Goal: Task Accomplishment & Management: Manage account settings

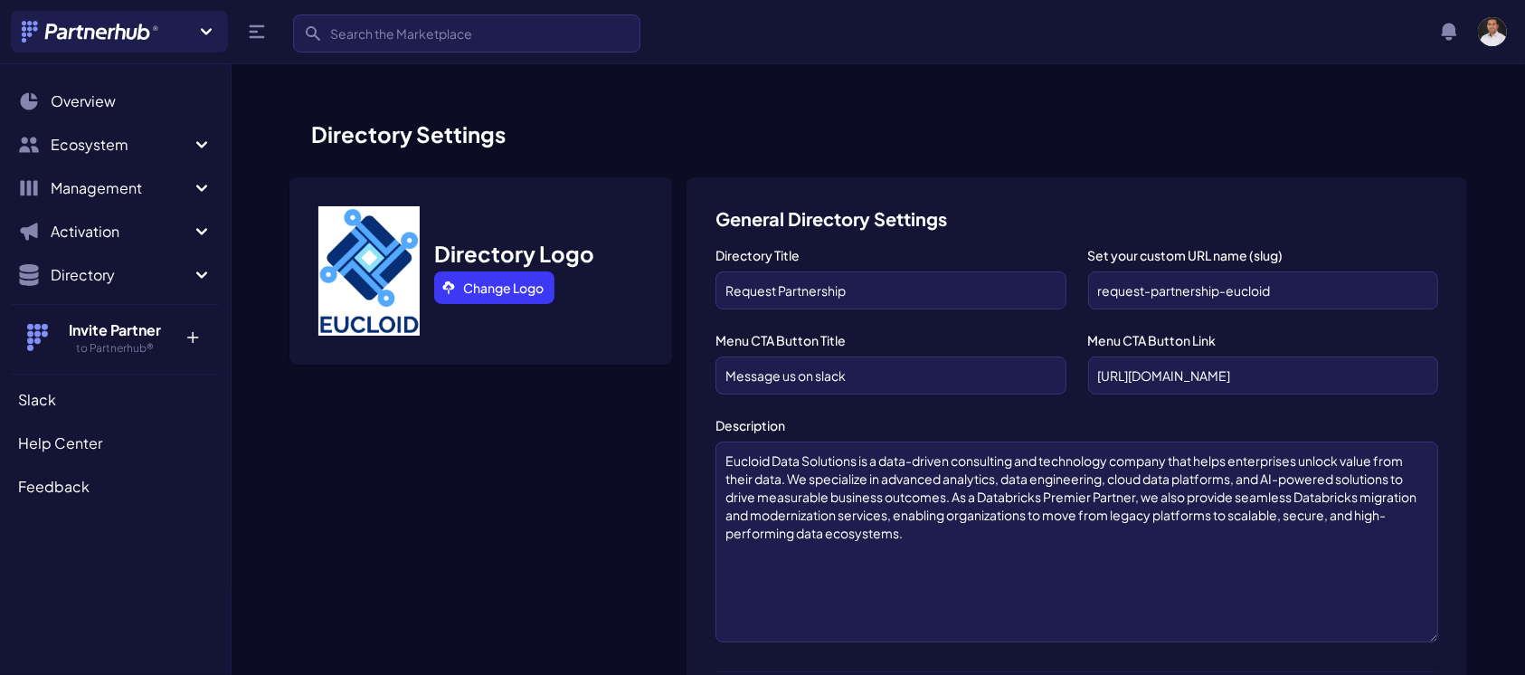
scroll to position [1298, 0]
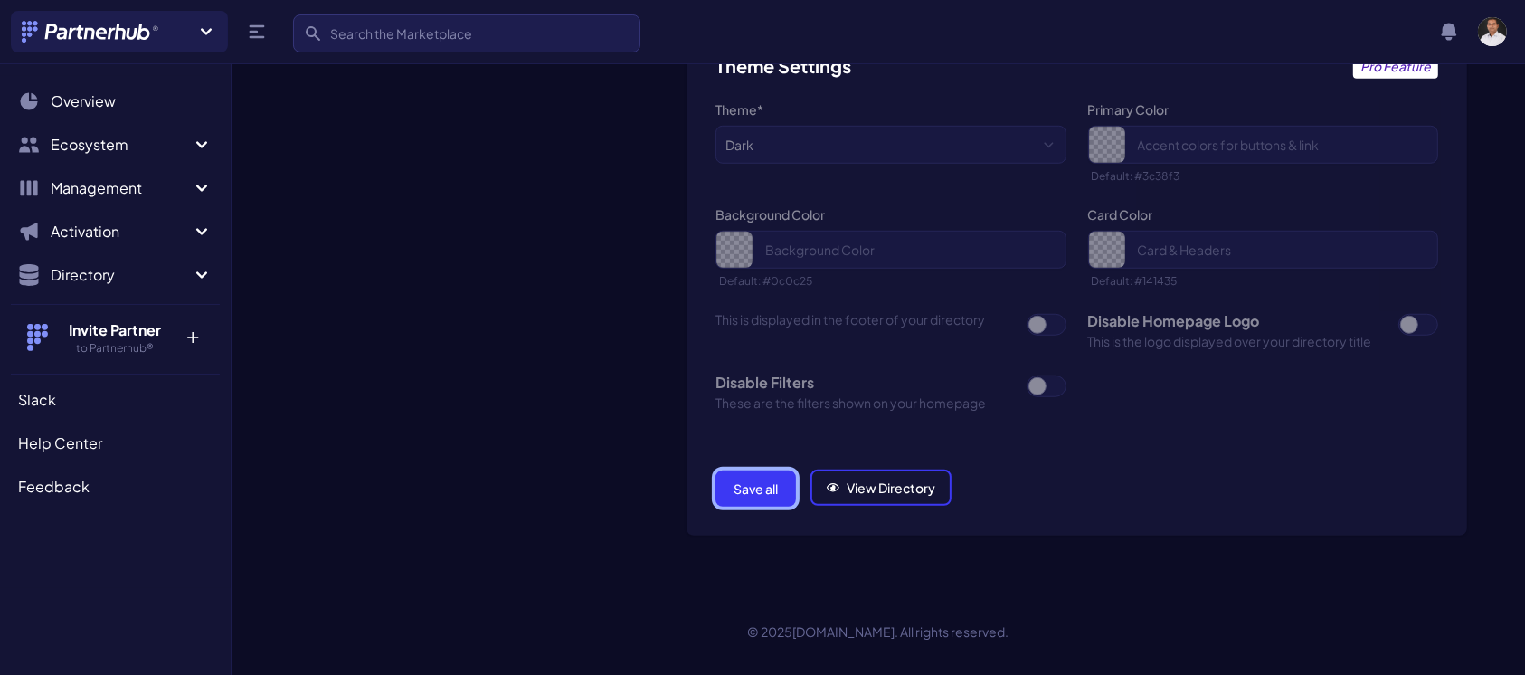
click at [752, 485] on button "Save all" at bounding box center [755, 488] width 80 height 36
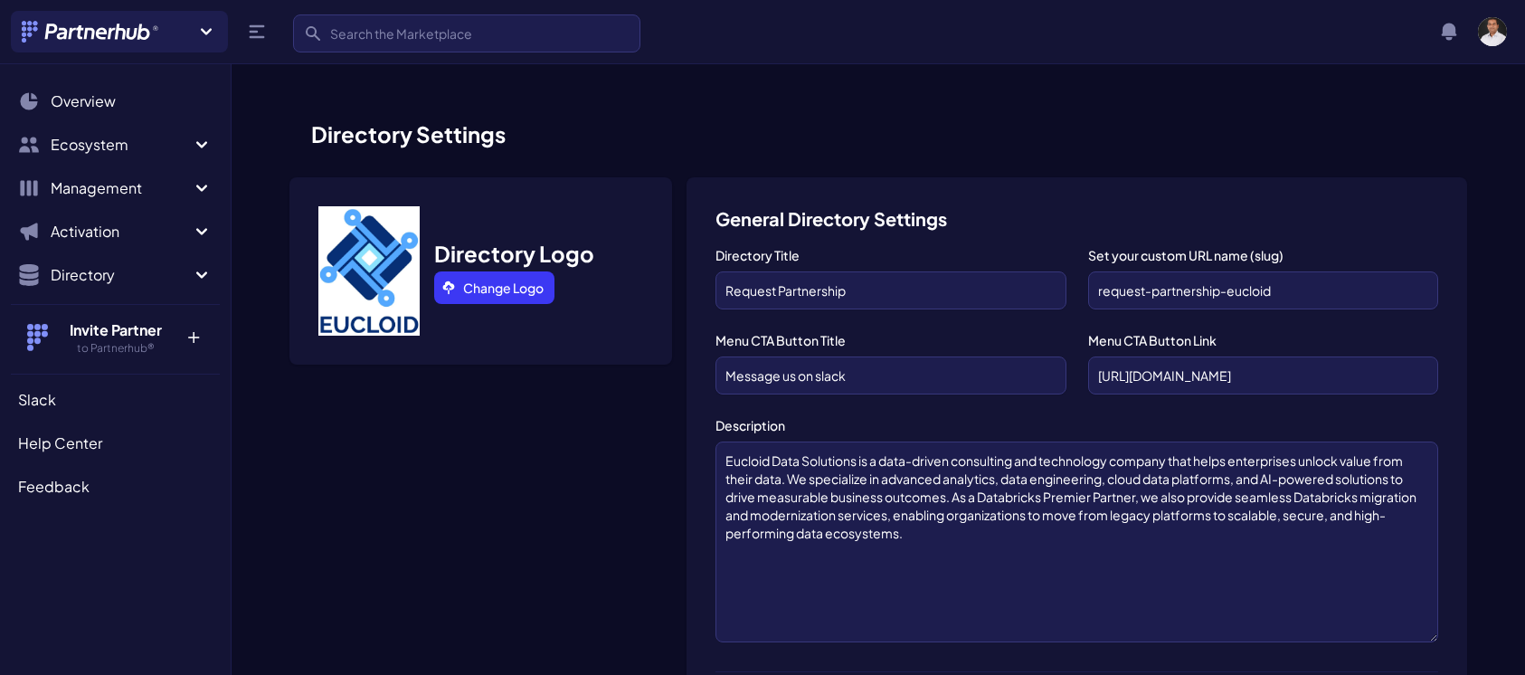
scroll to position [1298, 0]
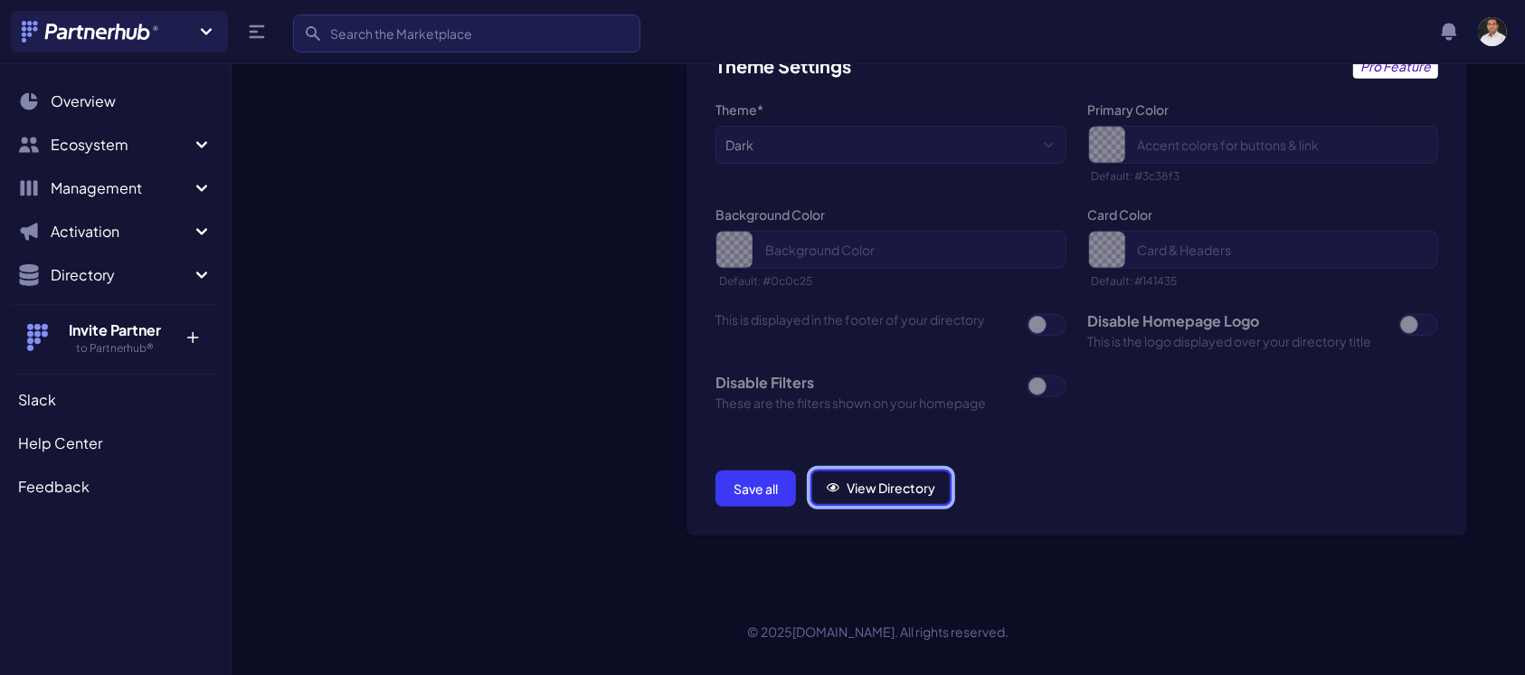
click at [871, 489] on link "View Directory" at bounding box center [880, 487] width 141 height 36
click at [760, 488] on button "Save all" at bounding box center [755, 488] width 80 height 36
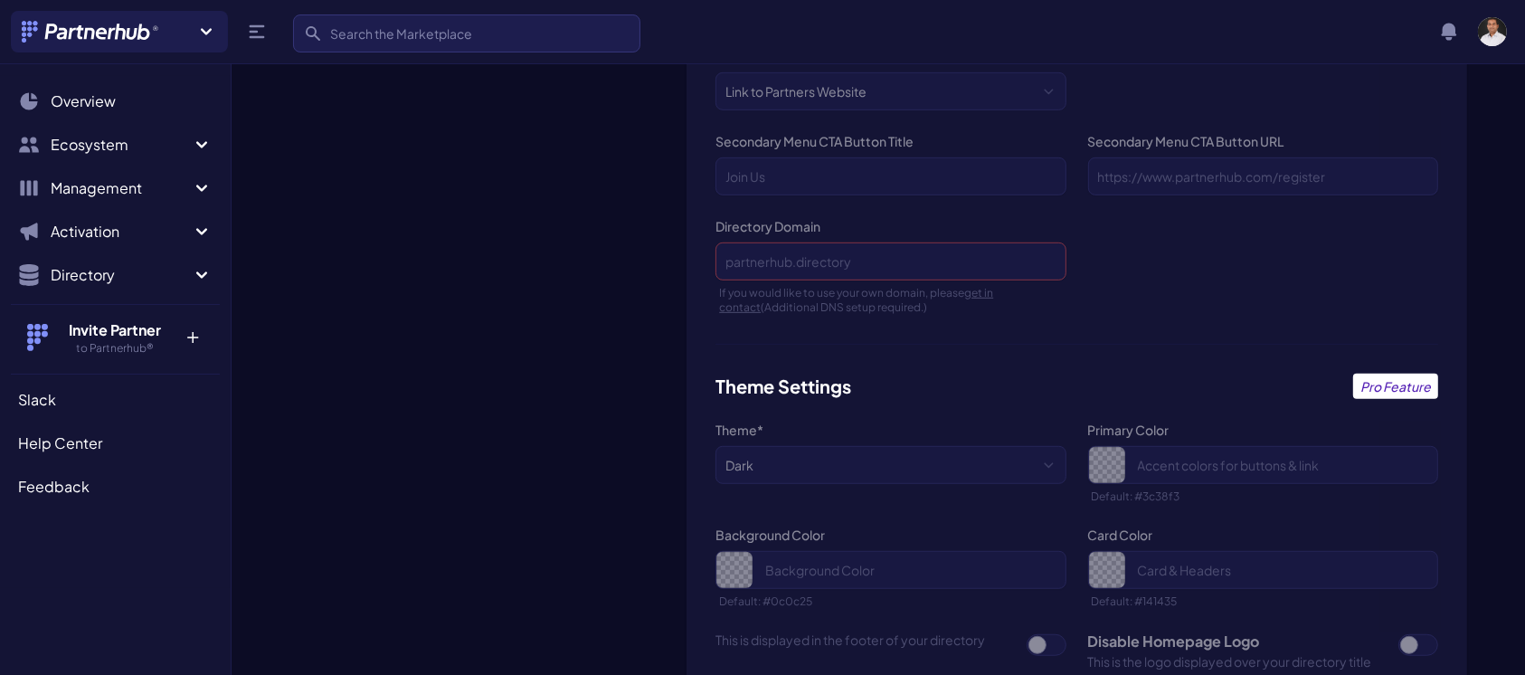
scroll to position [1298, 0]
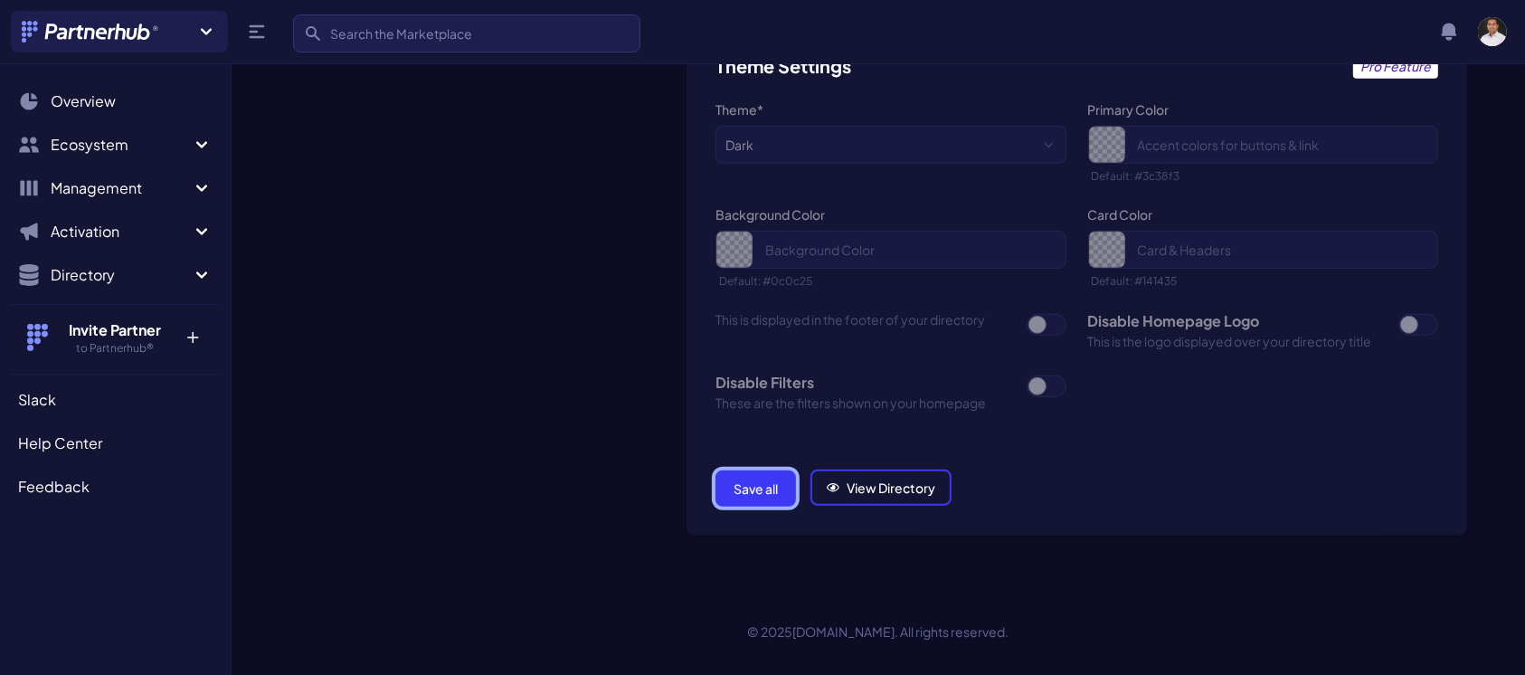
click at [752, 487] on button "Save all" at bounding box center [755, 488] width 80 height 36
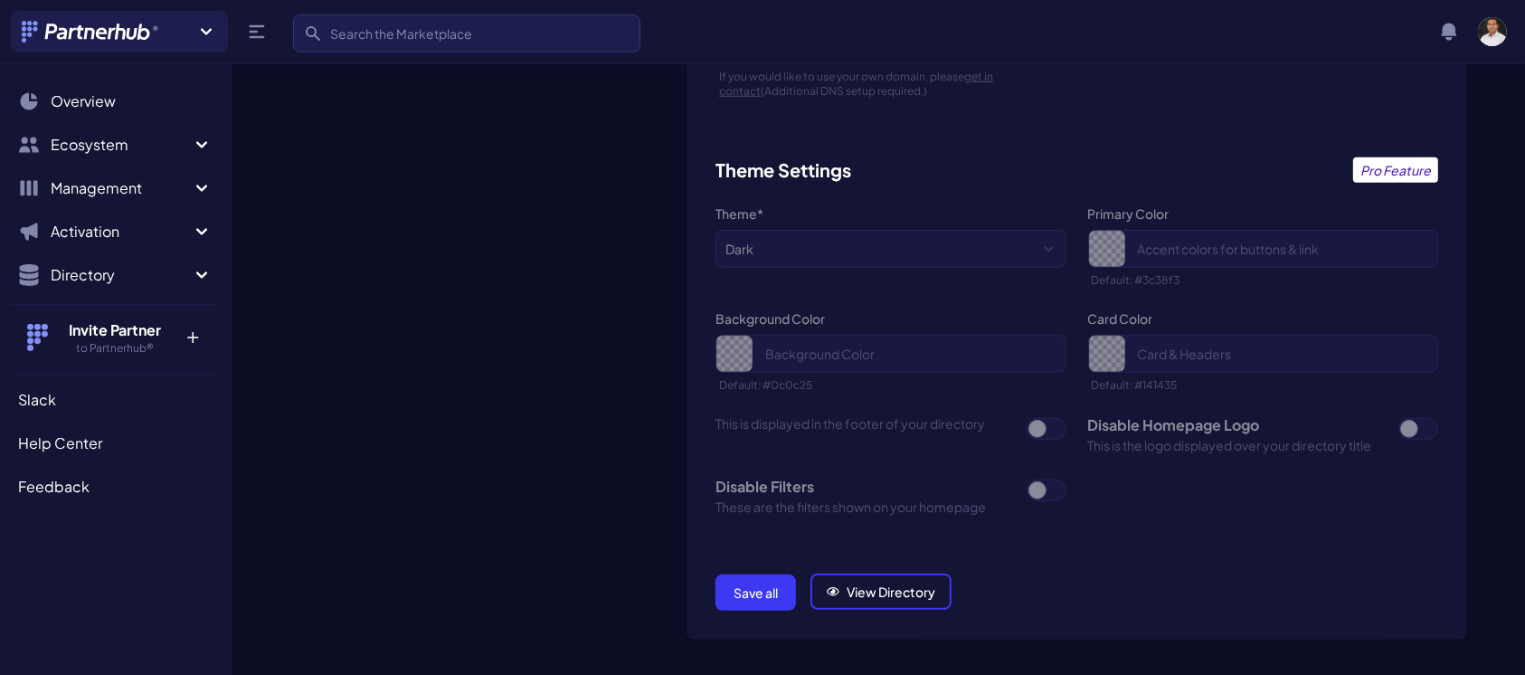
scroll to position [1298, 0]
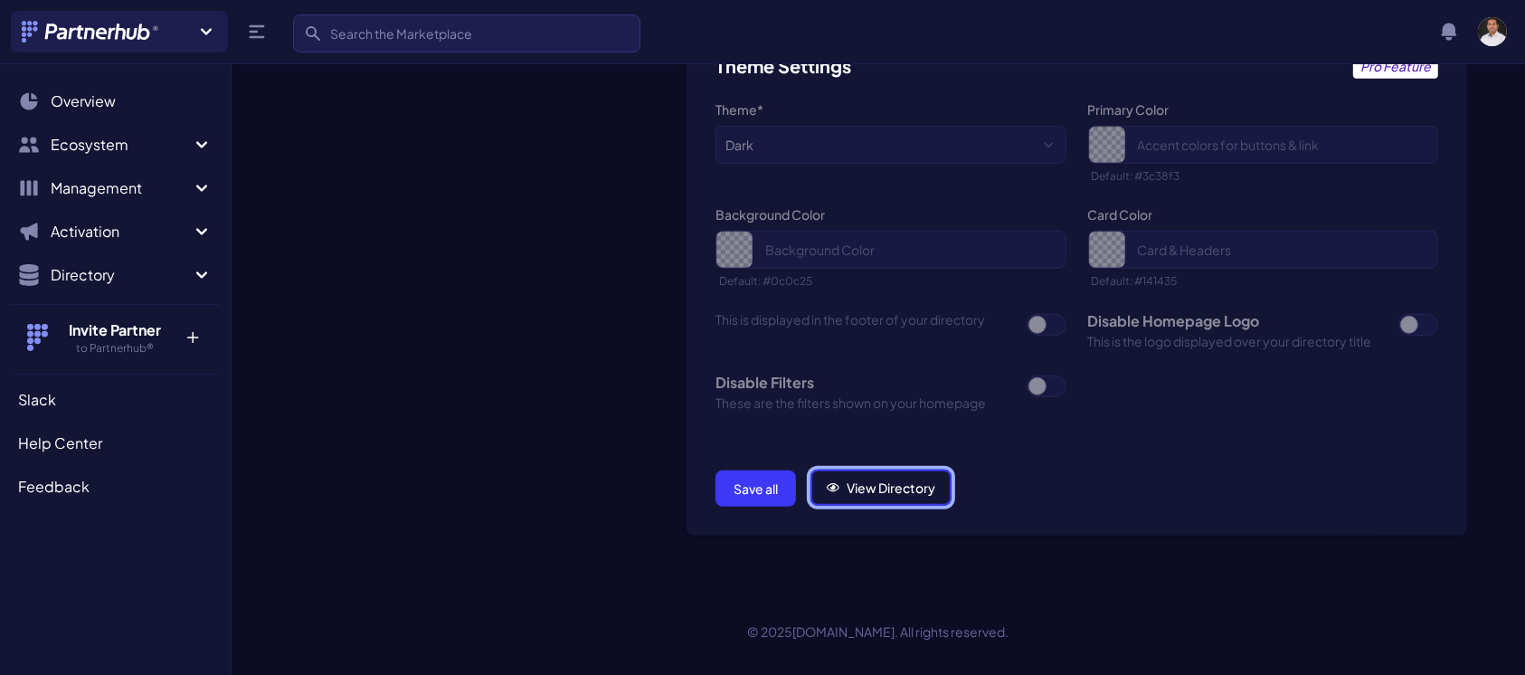
click at [865, 492] on link "View Directory" at bounding box center [880, 487] width 141 height 36
